Goal: Complete application form: Complete application form

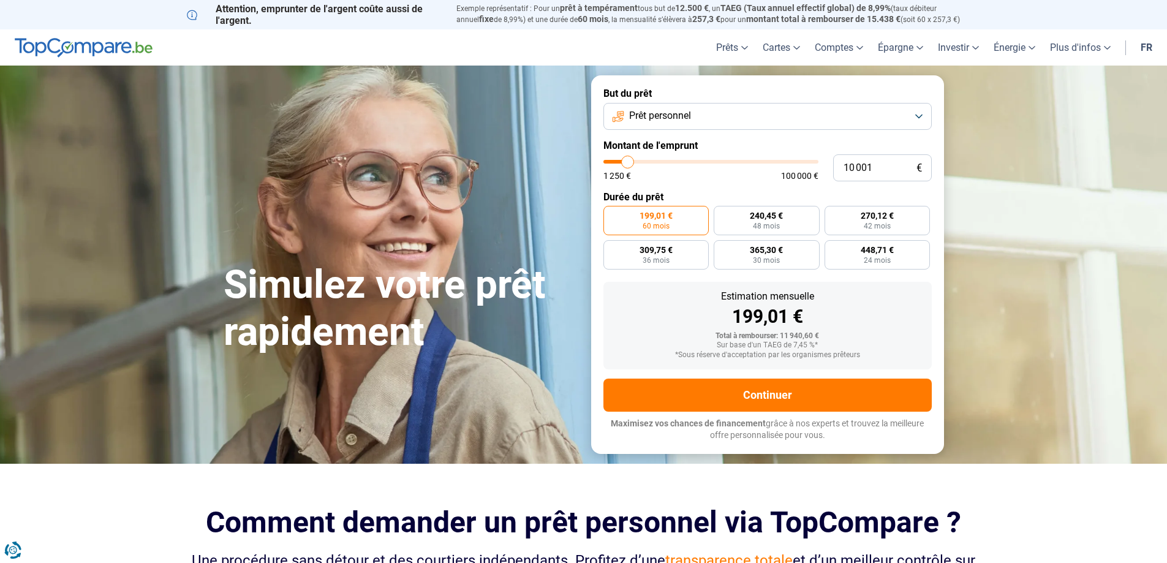
type input "10 250"
type input "10250"
type input "10 500"
type input "10500"
type input "11 000"
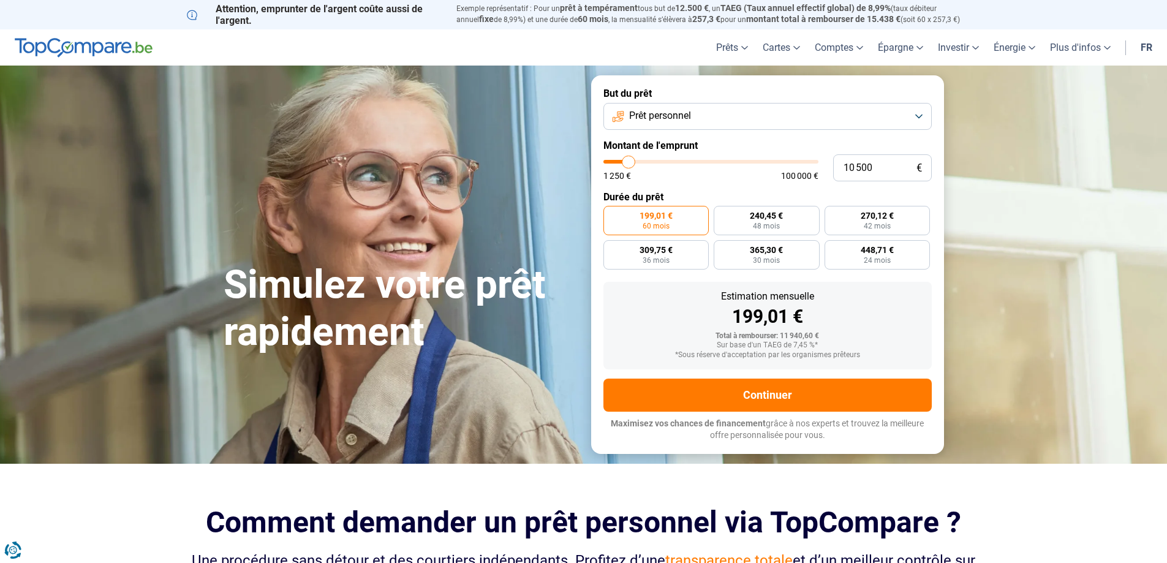
type input "11000"
type input "11 500"
type input "11500"
type input "11 750"
type input "11750"
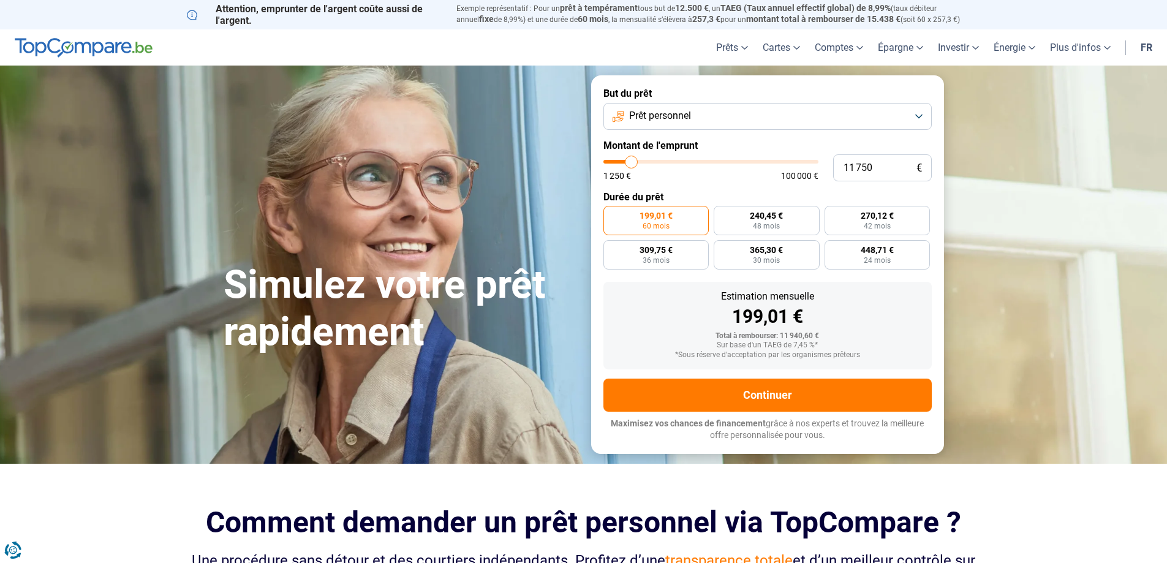
type input "12 000"
type input "12000"
type input "12 750"
type input "12750"
type input "13 250"
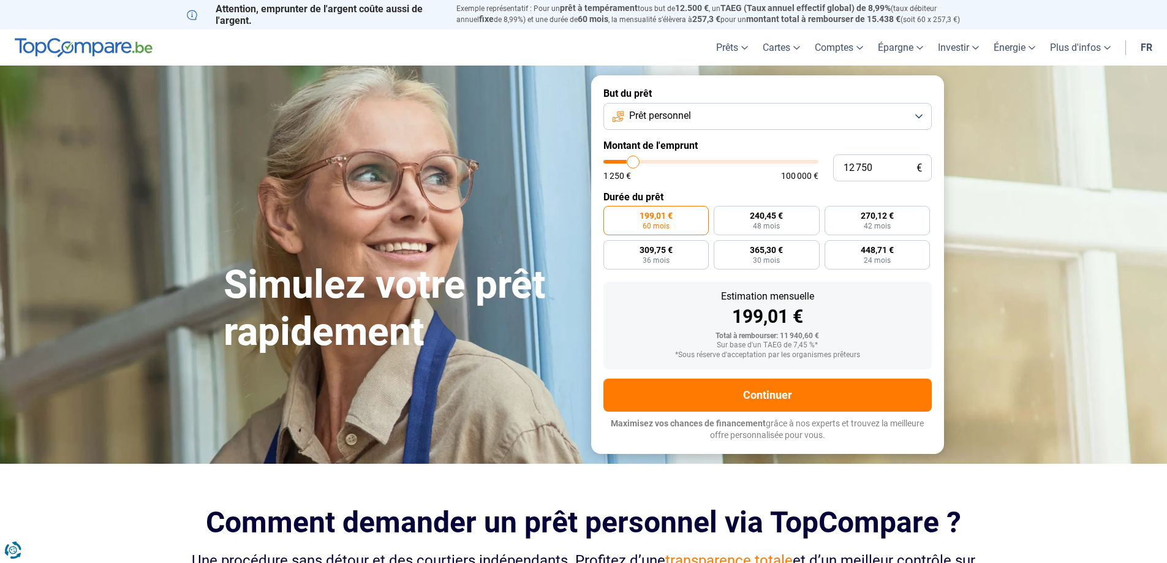
type input "13250"
type input "13 500"
type input "13500"
type input "14 000"
type input "14000"
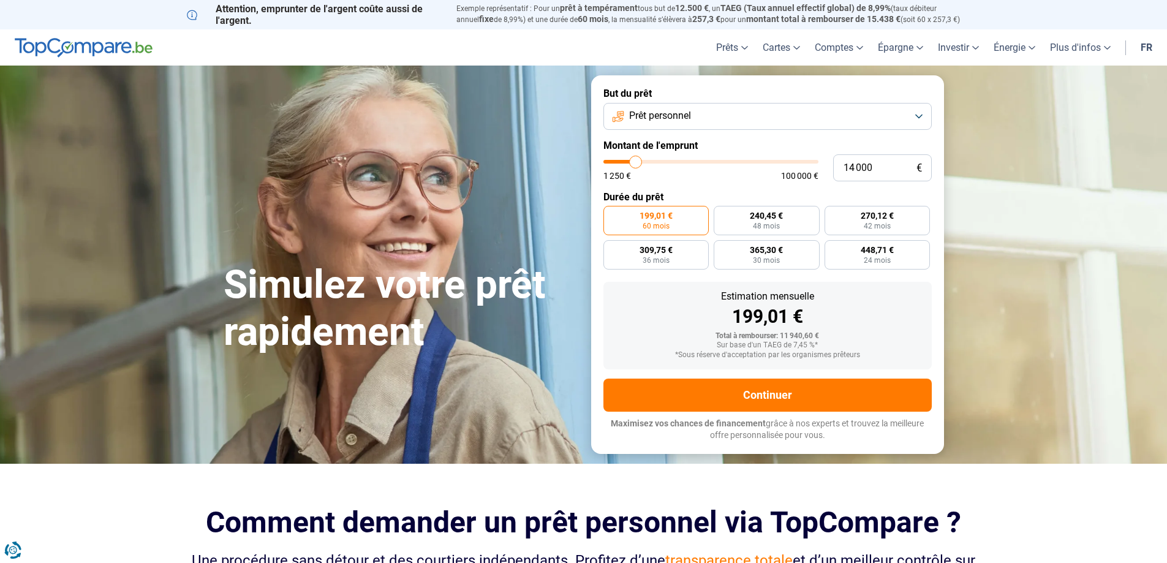
type input "14 250"
type input "14250"
type input "14 000"
type input "14000"
type input "13 500"
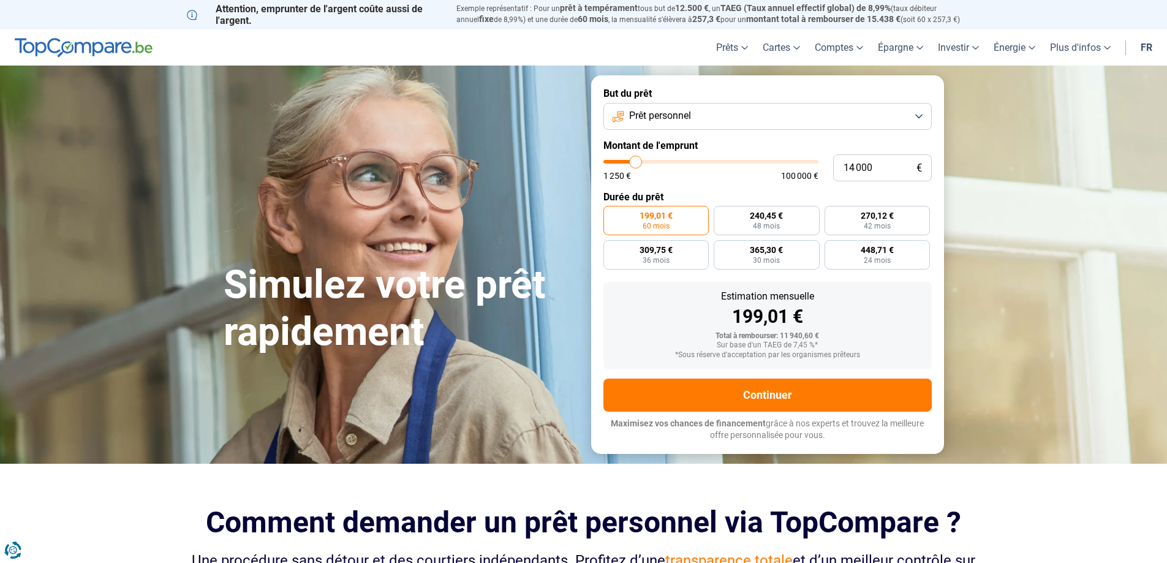
type input "13500"
type input "13 250"
type input "13250"
type input "13 000"
type input "13000"
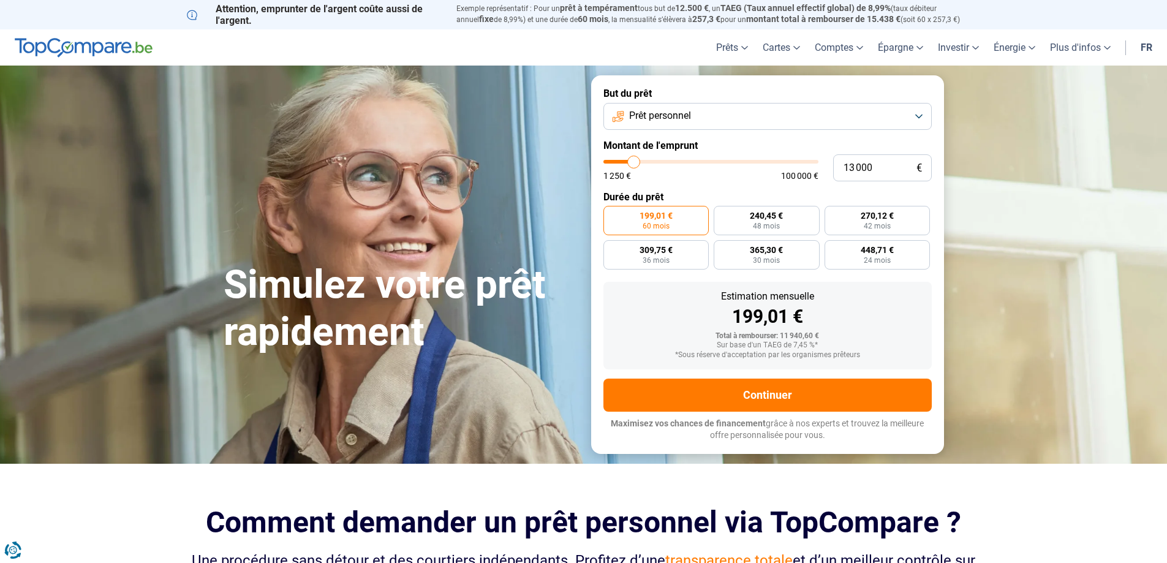
type input "12 750"
type input "12750"
type input "12 500"
type input "12500"
type input "12 750"
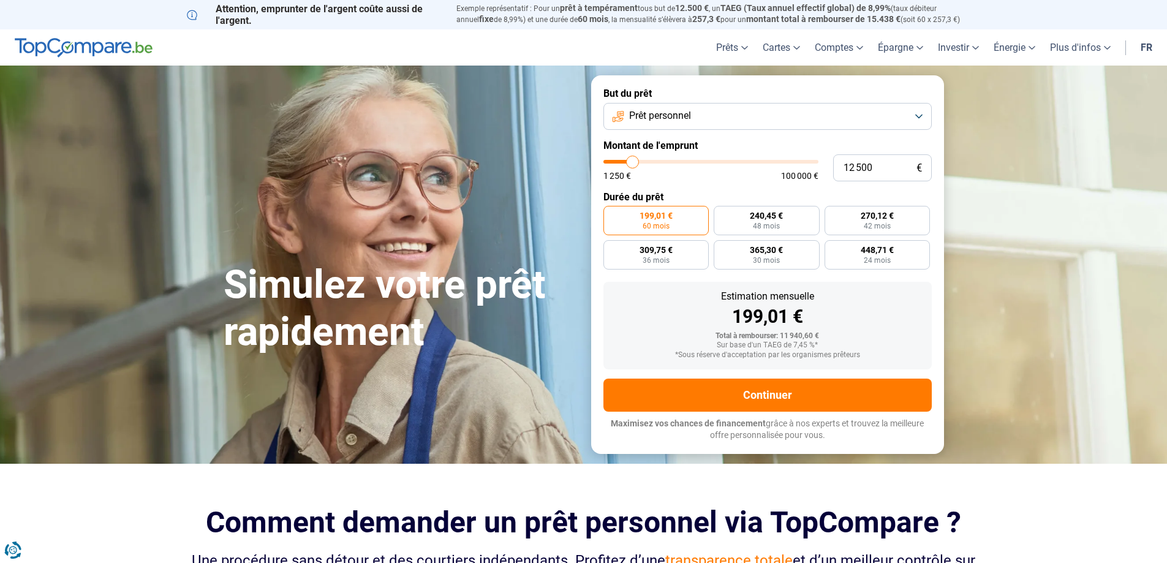
type input "12750"
type input "13 000"
drag, startPoint x: 629, startPoint y: 161, endPoint x: 634, endPoint y: 166, distance: 7.4
type input "13000"
click at [634, 164] on input "range" at bounding box center [711, 162] width 215 height 4
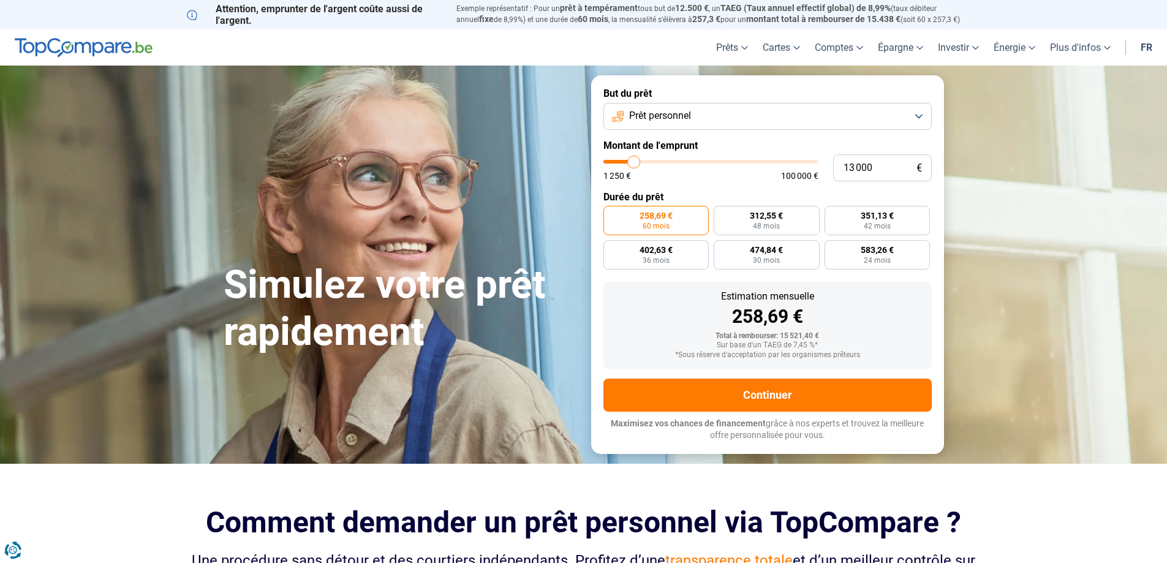
click at [660, 223] on span "60 mois" at bounding box center [656, 225] width 27 height 7
click at [612, 214] on input "258,69 € 60 mois" at bounding box center [608, 210] width 8 height 8
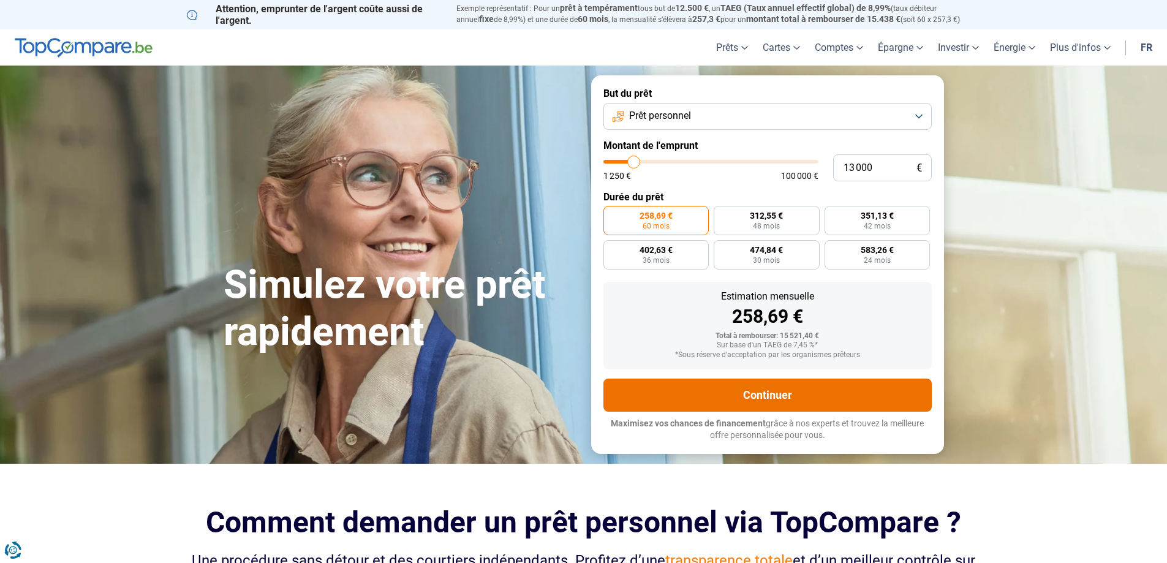
click at [770, 396] on button "Continuer" at bounding box center [768, 395] width 328 height 33
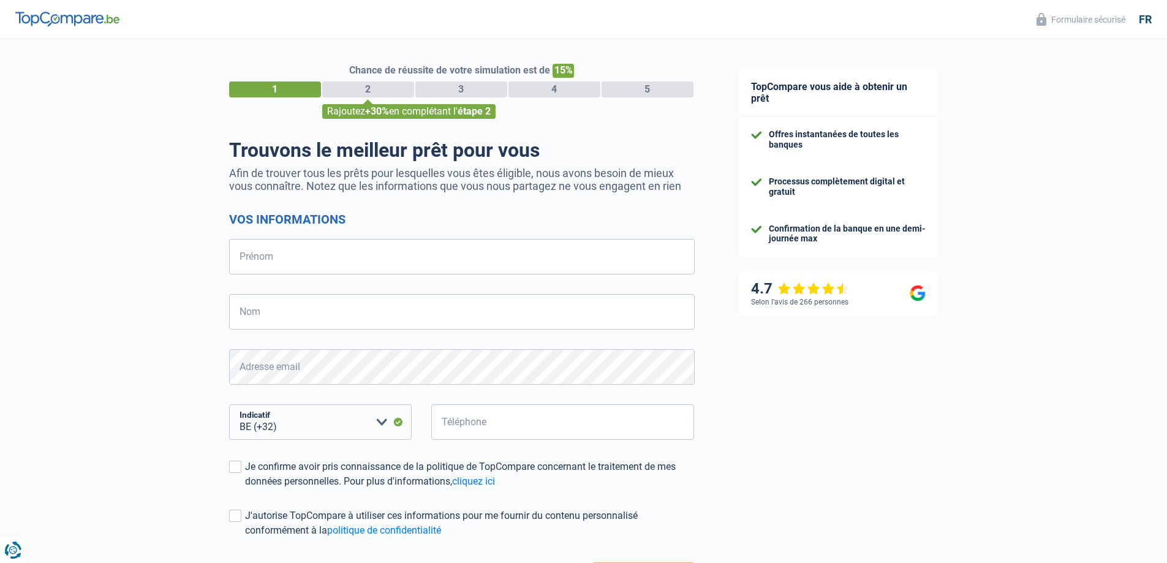
select select "32"
